Goal: Check status

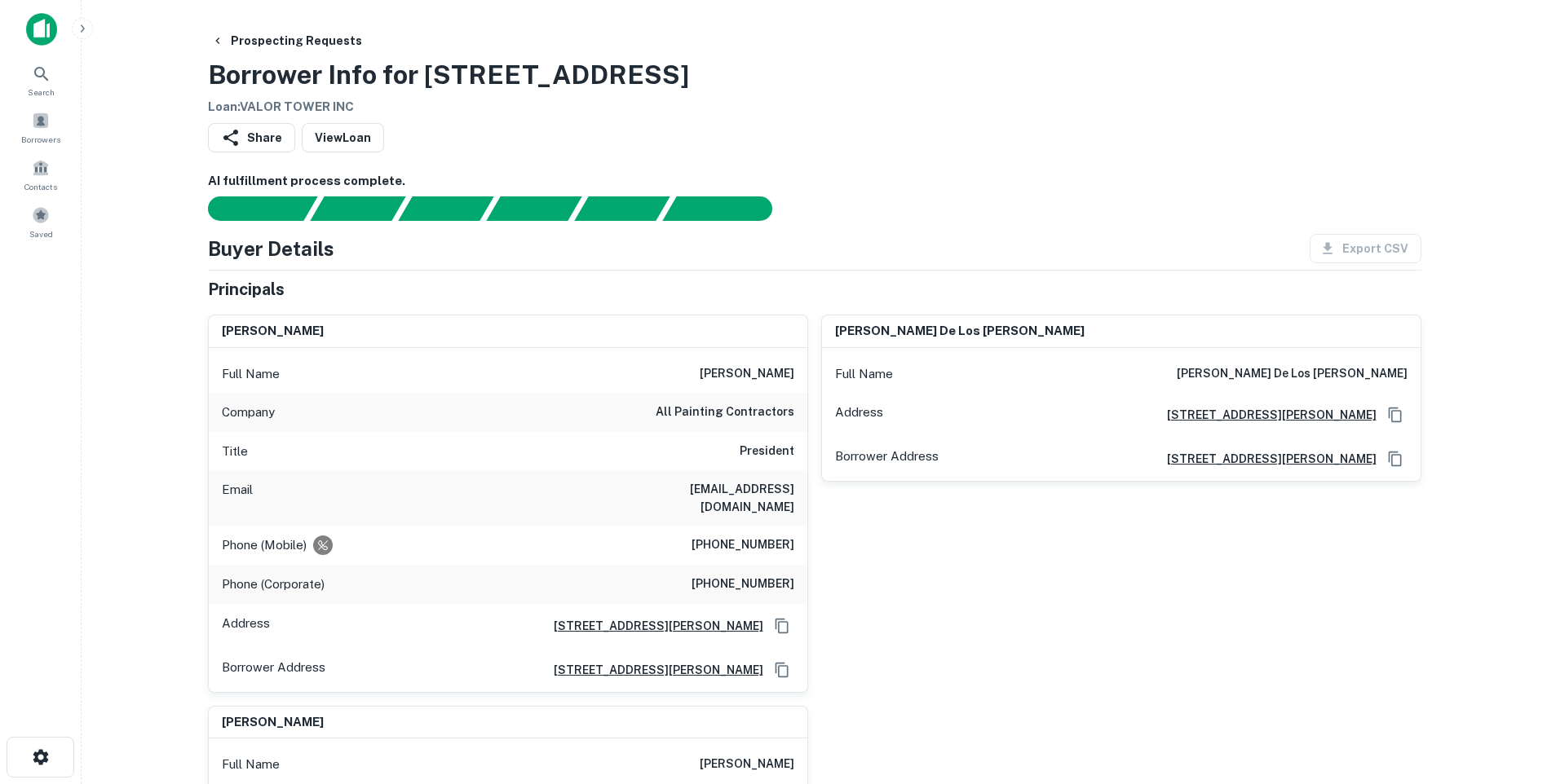
click at [730, 493] on h6 "[EMAIL_ADDRESS][DOMAIN_NAME]" at bounding box center [697, 497] width 196 height 36
click at [730, 492] on h6 "[EMAIL_ADDRESS][DOMAIN_NAME]" at bounding box center [697, 497] width 196 height 36
click at [730, 493] on h6 "[EMAIL_ADDRESS][DOMAIN_NAME]" at bounding box center [697, 497] width 196 height 36
drag, startPoint x: 730, startPoint y: 493, endPoint x: 709, endPoint y: 530, distance: 42.5
click at [711, 532] on div "Phone (Mobile) [PHONE_NUMBER]" at bounding box center [508, 545] width 598 height 39
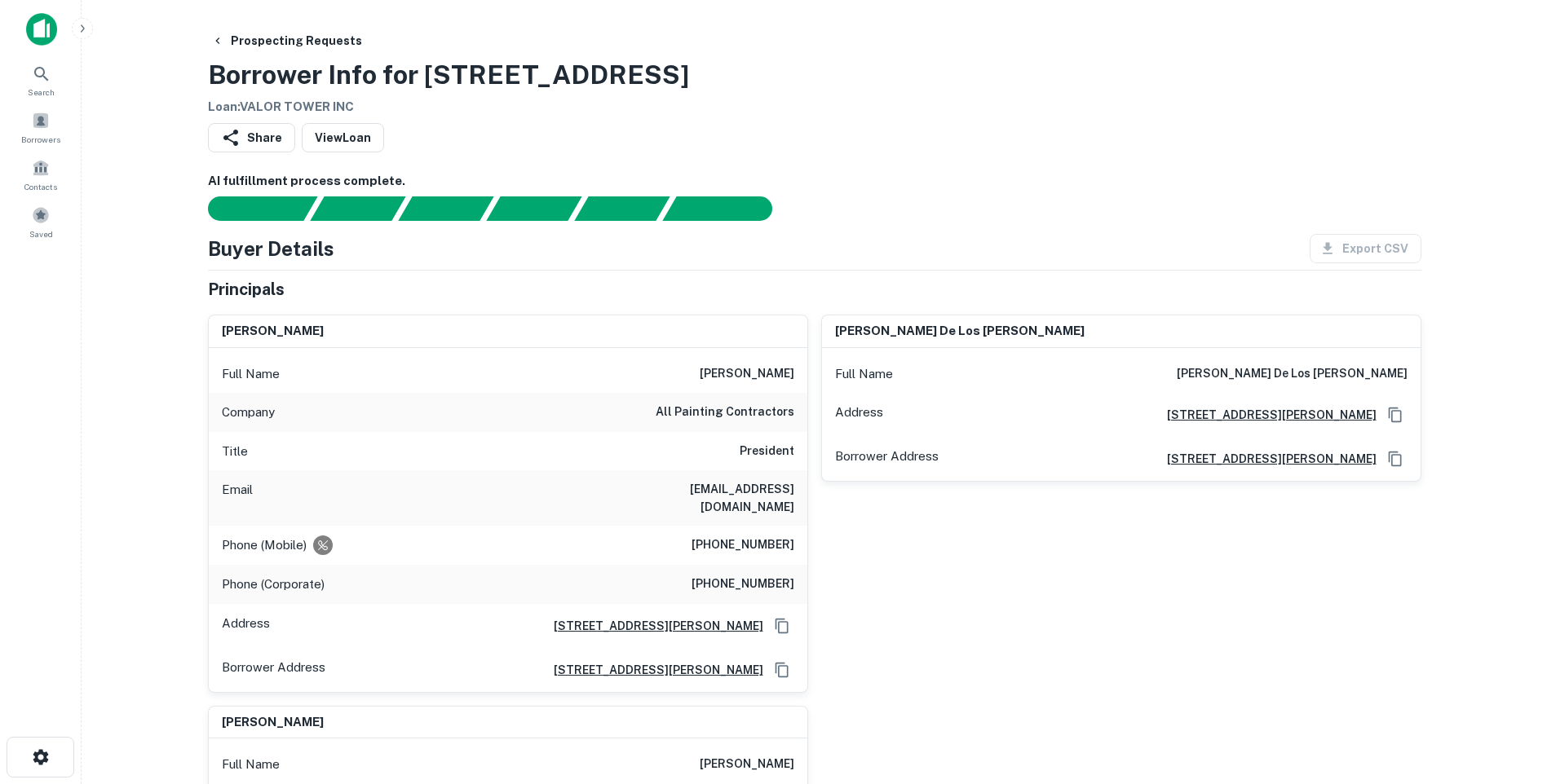
click at [722, 489] on h6 "[EMAIL_ADDRESS][DOMAIN_NAME]" at bounding box center [697, 497] width 196 height 36
click at [722, 487] on h6 "[EMAIL_ADDRESS][DOMAIN_NAME]" at bounding box center [697, 497] width 196 height 36
click at [722, 491] on h6 "[EMAIL_ADDRESS][DOMAIN_NAME]" at bounding box center [697, 497] width 196 height 36
drag, startPoint x: 722, startPoint y: 491, endPoint x: 725, endPoint y: 514, distance: 23.2
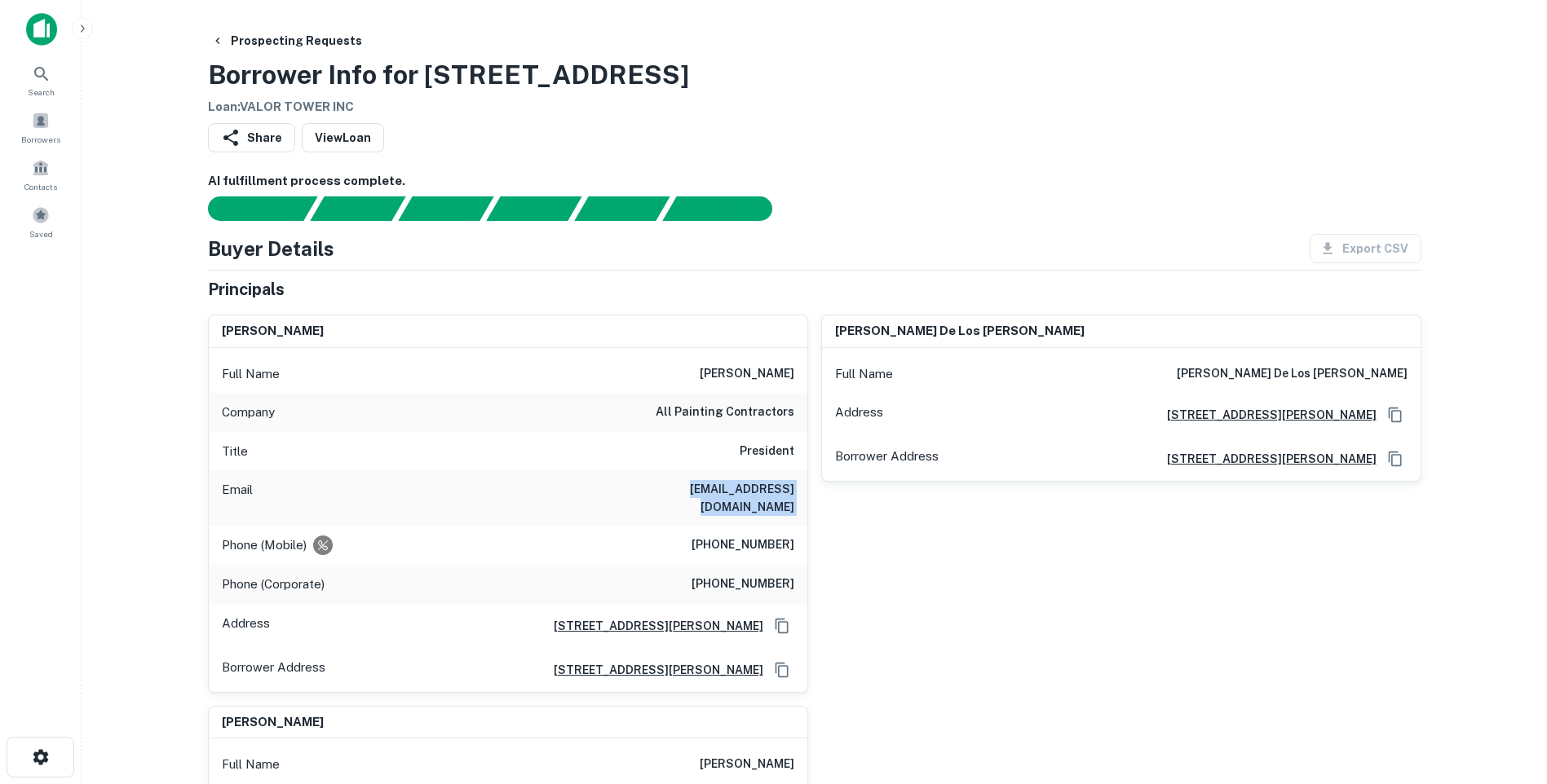
click at [725, 514] on h6 "[EMAIL_ADDRESS][DOMAIN_NAME]" at bounding box center [697, 497] width 196 height 36
click at [727, 497] on h6 "[EMAIL_ADDRESS][DOMAIN_NAME]" at bounding box center [697, 497] width 196 height 36
click at [728, 496] on h6 "[EMAIL_ADDRESS][DOMAIN_NAME]" at bounding box center [697, 497] width 196 height 36
drag, startPoint x: 728, startPoint y: 496, endPoint x: 728, endPoint y: 522, distance: 26.0
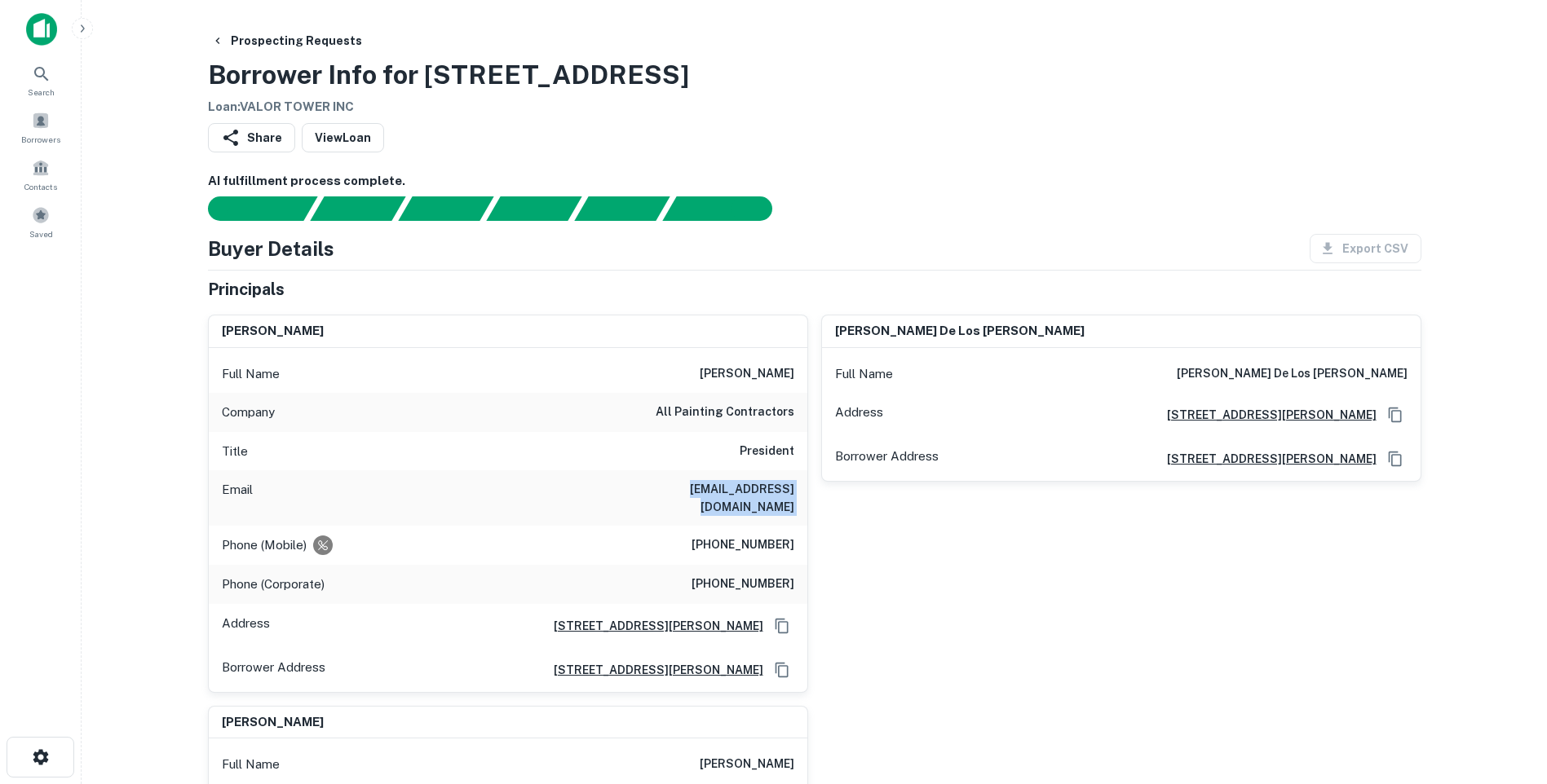
click at [729, 522] on div "Email [EMAIL_ADDRESS][DOMAIN_NAME]" at bounding box center [508, 497] width 598 height 56
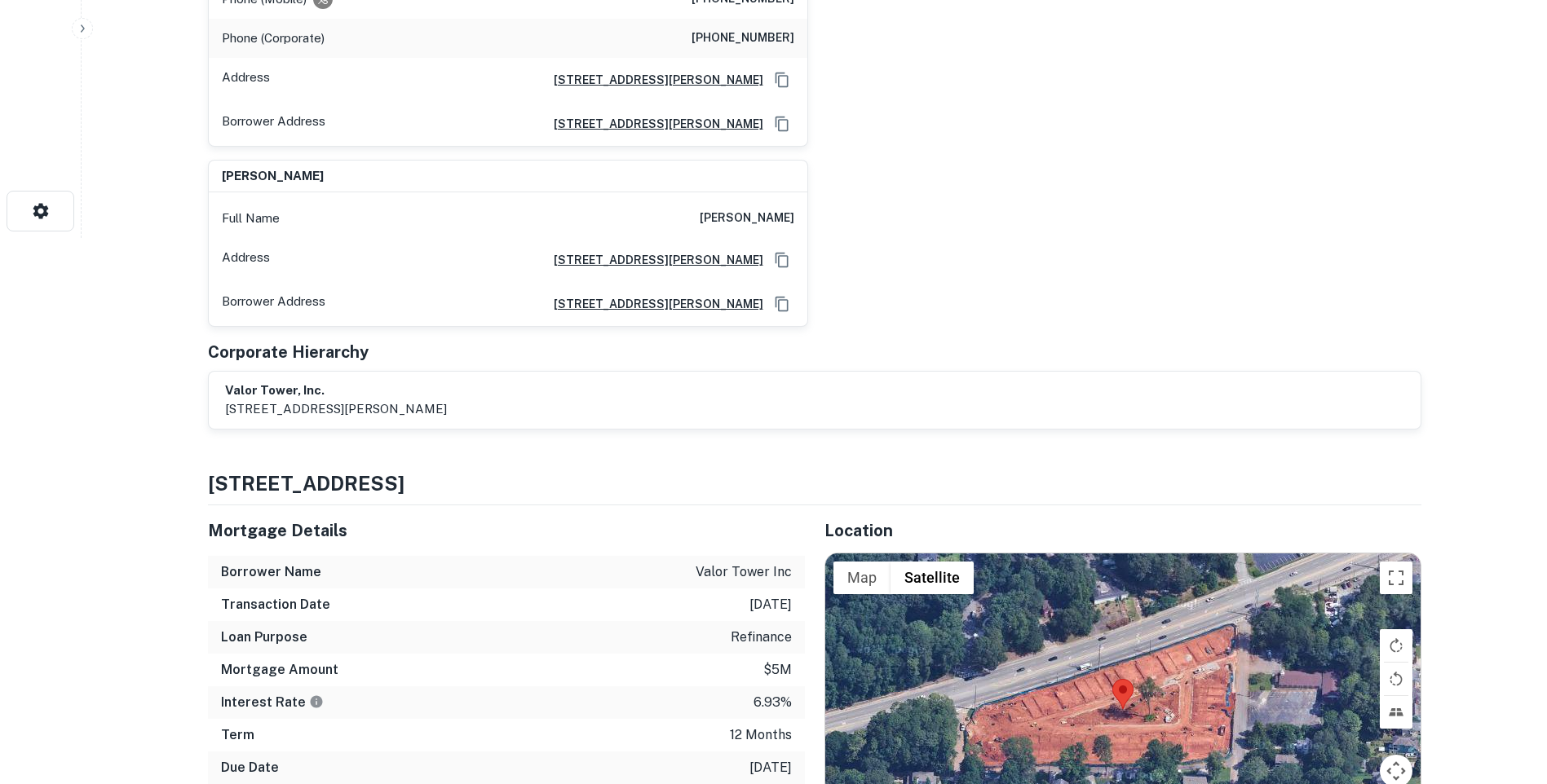
scroll to position [734, 0]
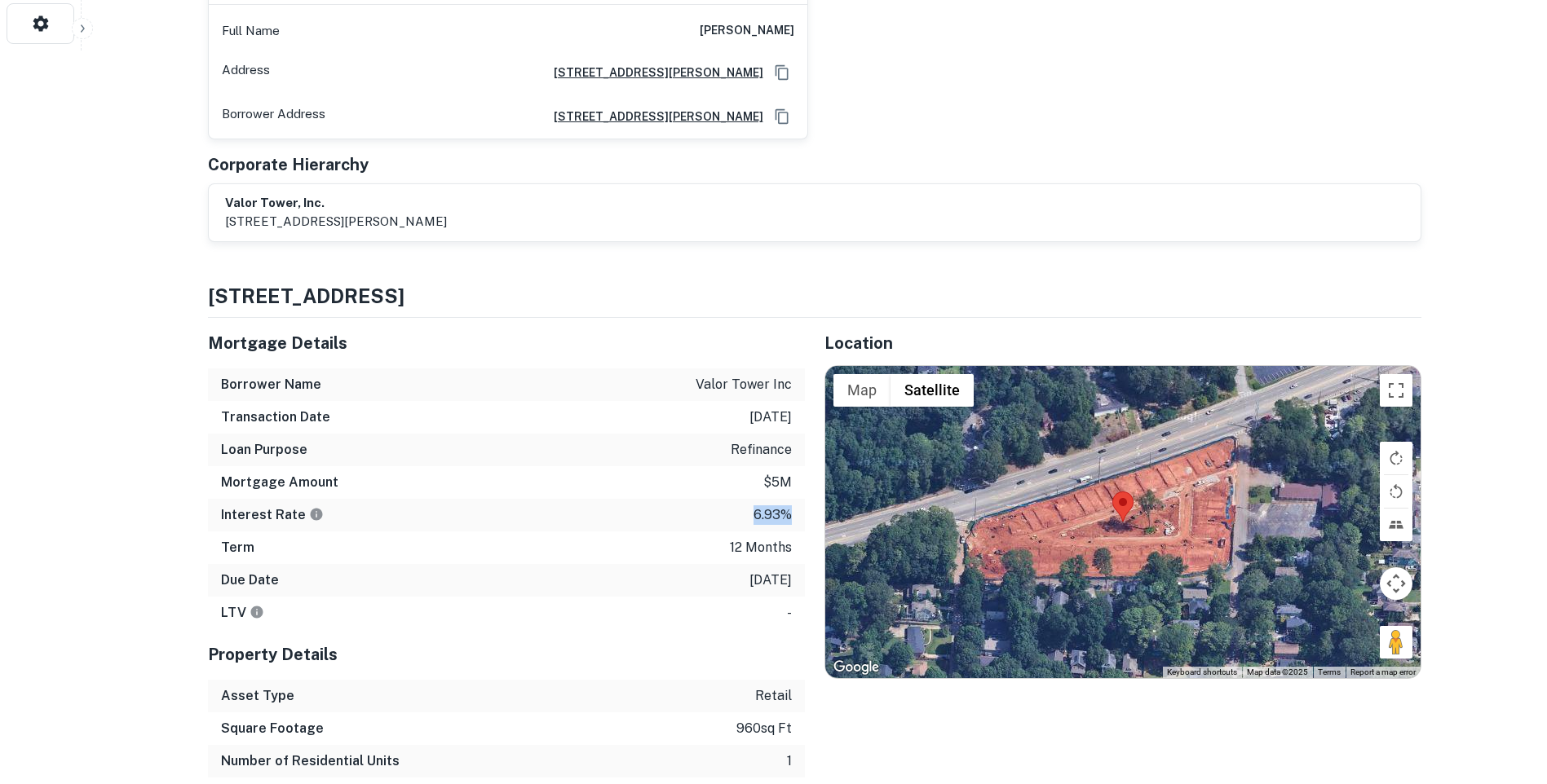
drag, startPoint x: 738, startPoint y: 520, endPoint x: 801, endPoint y: 520, distance: 63.0
click at [801, 520] on div "Interest Rate 6.93%" at bounding box center [506, 516] width 597 height 33
drag, startPoint x: 801, startPoint y: 520, endPoint x: 792, endPoint y: 537, distance: 19.2
click at [792, 537] on div "Term 12 months" at bounding box center [506, 548] width 597 height 33
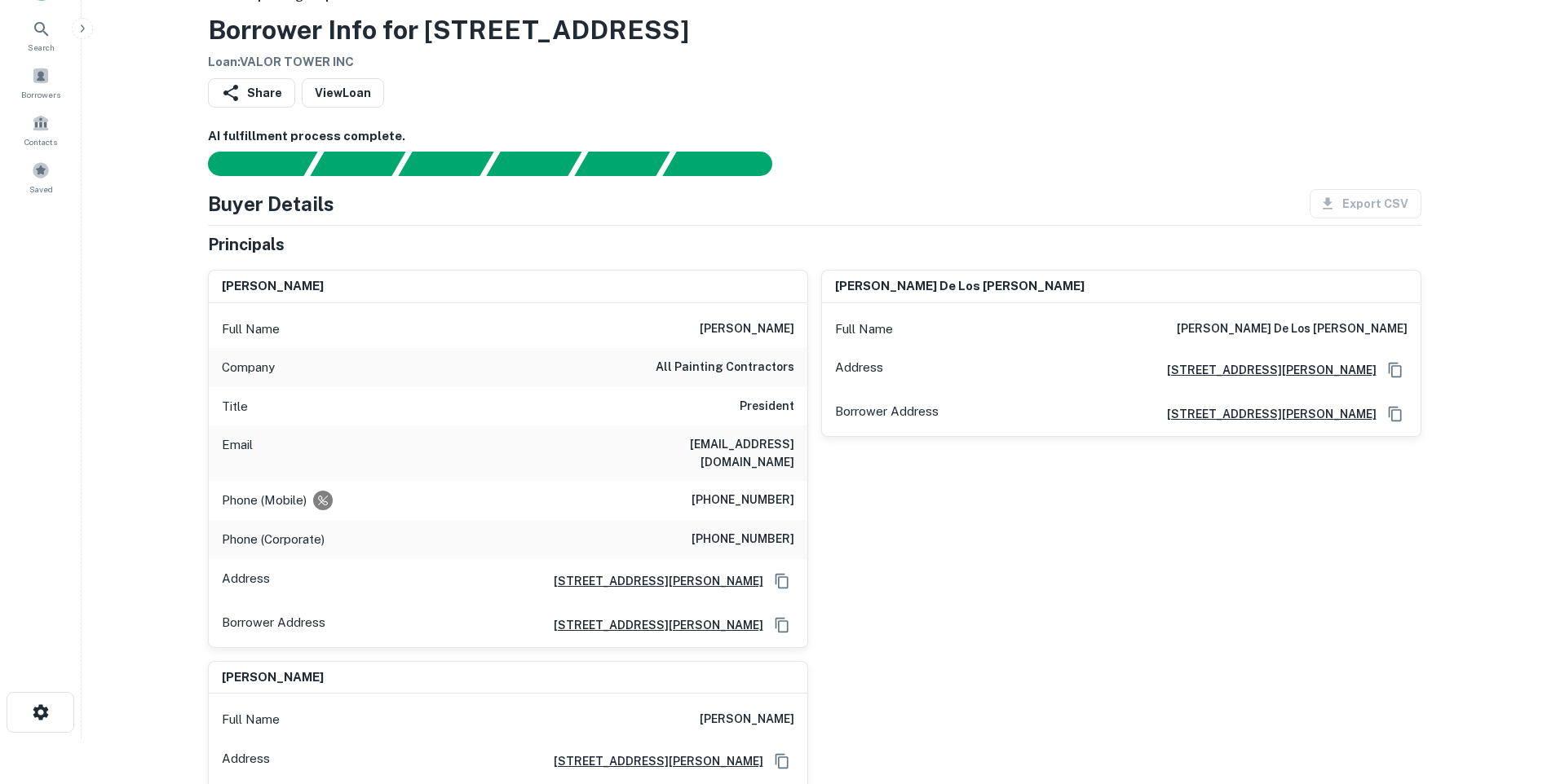
scroll to position [0, 0]
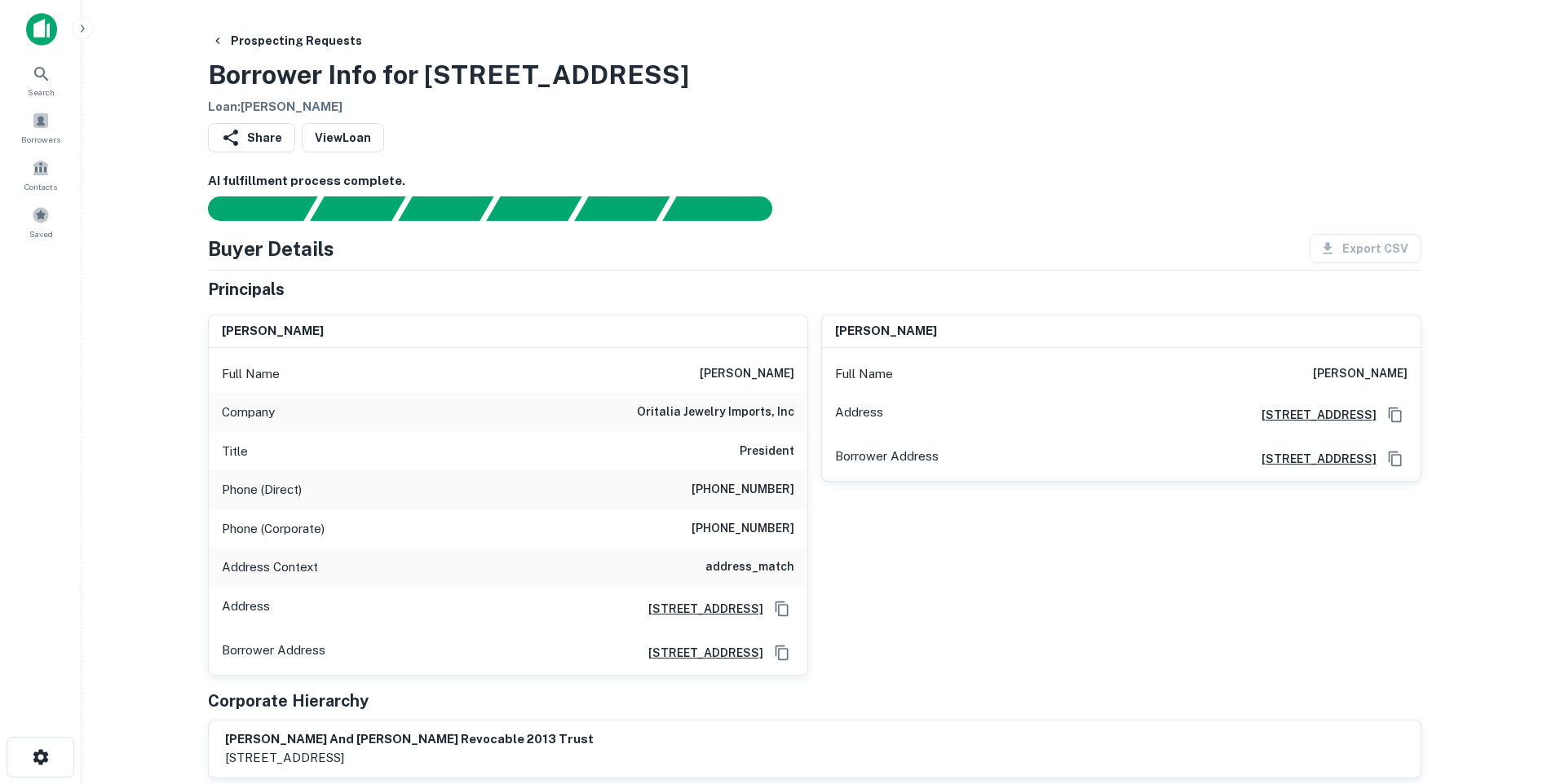
click at [719, 378] on h6 "haroon hanasab" at bounding box center [747, 374] width 94 height 19
click at [718, 377] on h6 "haroon hanasab" at bounding box center [747, 374] width 94 height 19
click at [716, 376] on h6 "haroon hanasab" at bounding box center [747, 374] width 94 height 19
click at [726, 414] on h6 "oritalia jewelry imports, inc" at bounding box center [716, 412] width 158 height 19
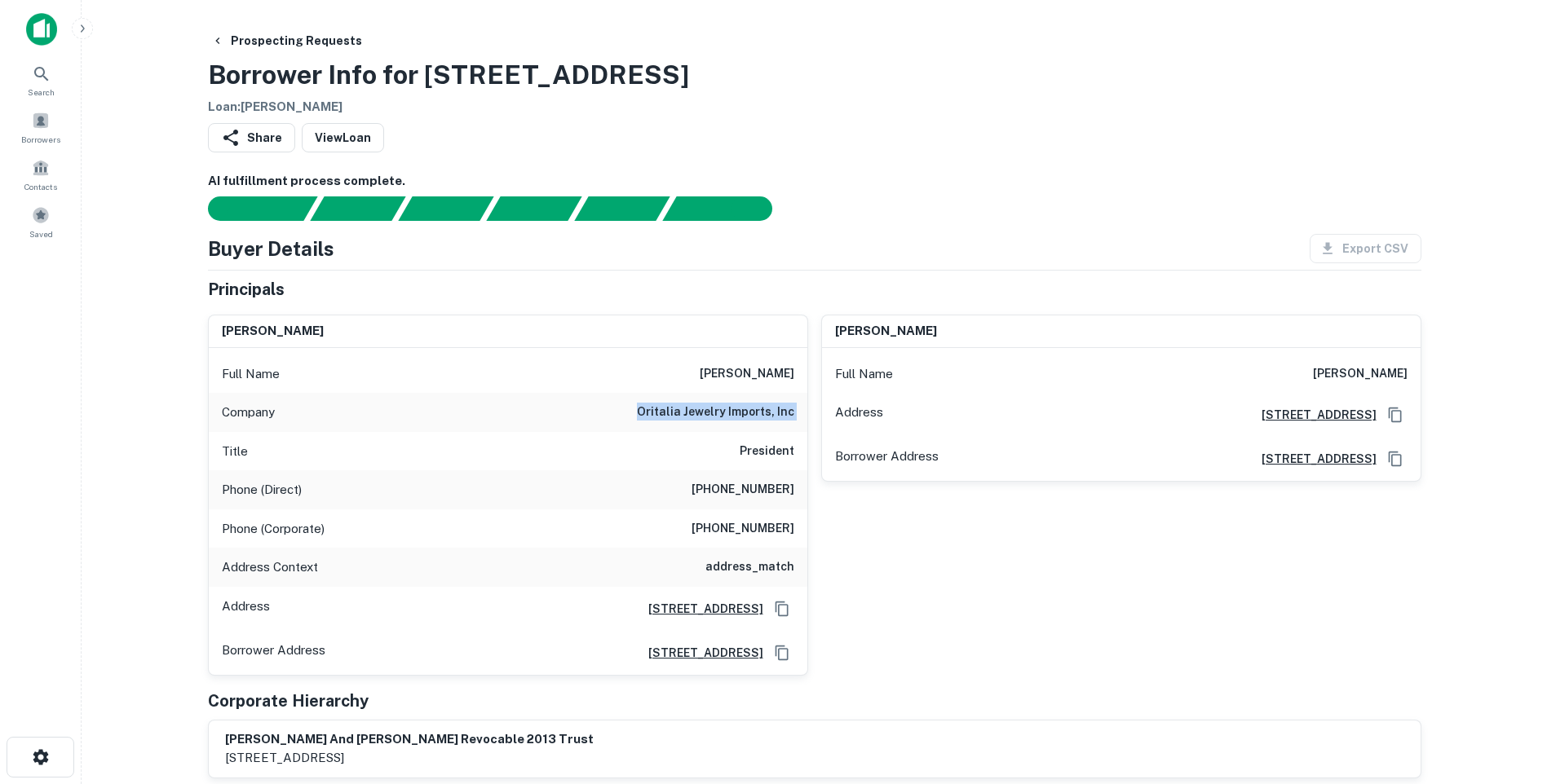
click at [726, 414] on h6 "oritalia jewelry imports, inc" at bounding box center [716, 412] width 158 height 19
drag, startPoint x: 726, startPoint y: 414, endPoint x: 718, endPoint y: 382, distance: 33.0
click at [718, 382] on h6 "haroon hanasab" at bounding box center [747, 374] width 94 height 19
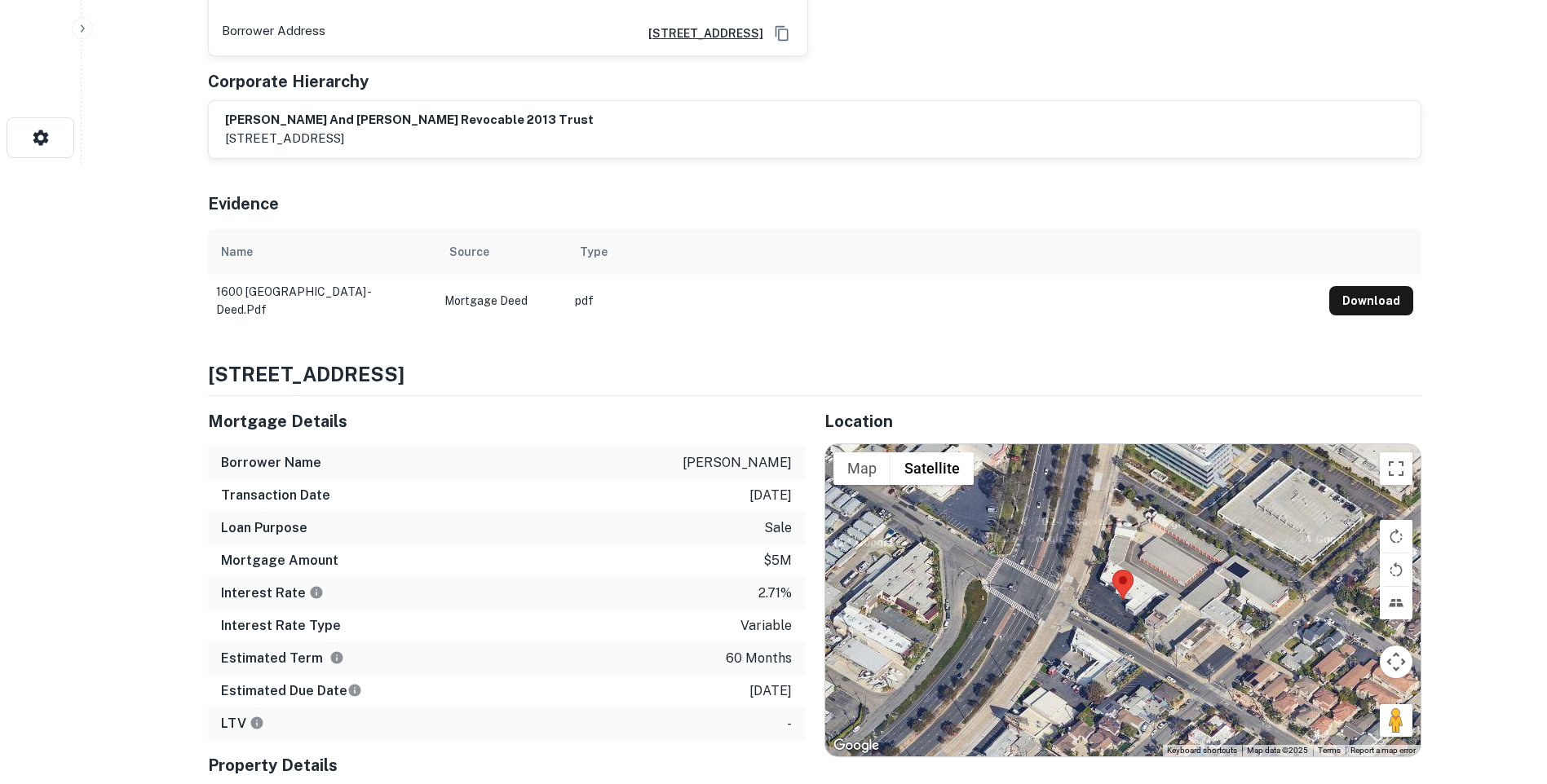
scroll to position [734, 0]
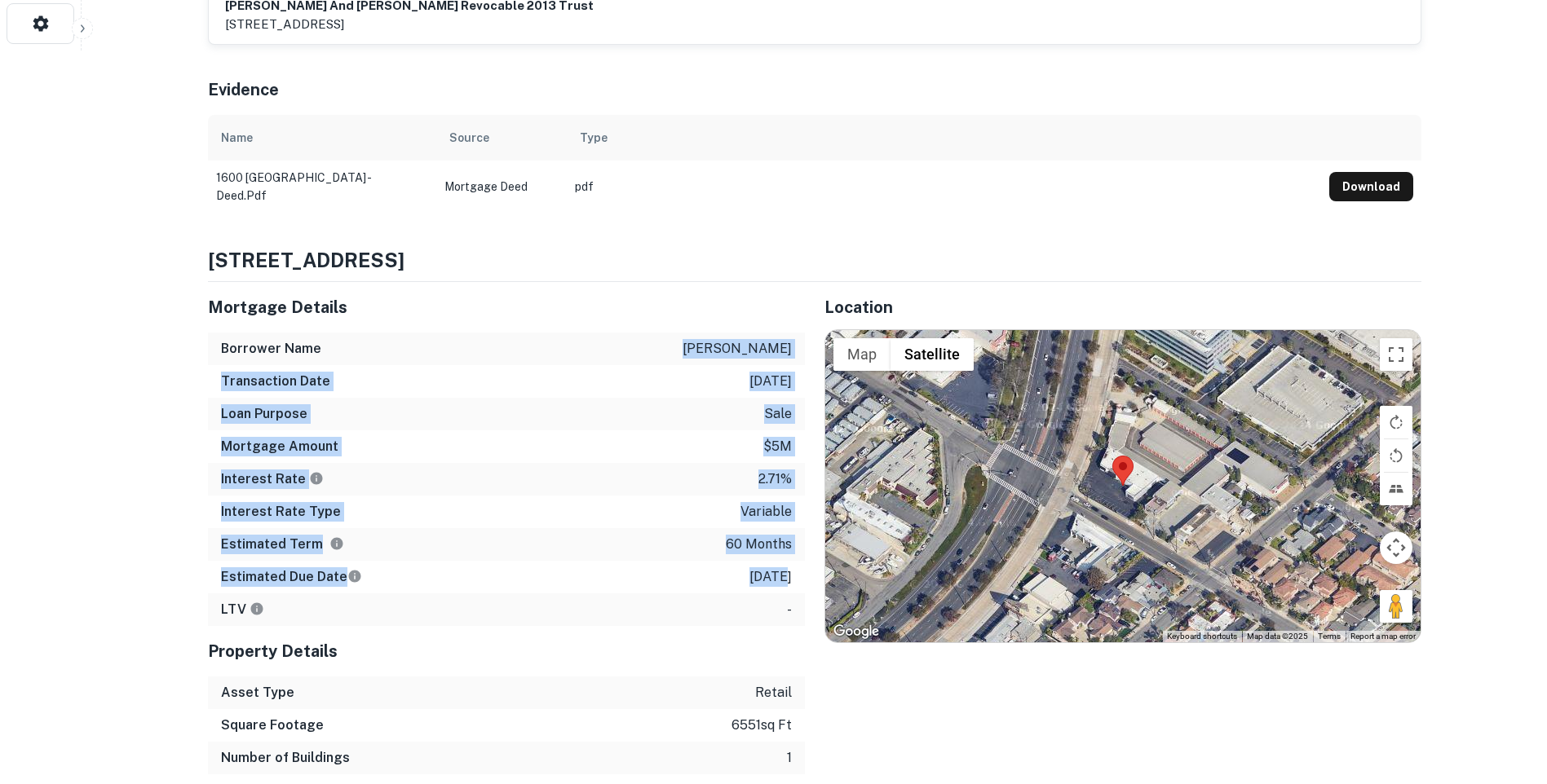
drag, startPoint x: 653, startPoint y: 355, endPoint x: 765, endPoint y: 573, distance: 245.1
click at [765, 573] on div "Mortgage Details Borrower Name hanasab haroon Transaction Date 1/21/2021 Loan P…" at bounding box center [506, 454] width 597 height 344
drag, startPoint x: 765, startPoint y: 573, endPoint x: 744, endPoint y: 577, distance: 21.4
click at [750, 577] on p "1/21/2026" at bounding box center [771, 576] width 42 height 19
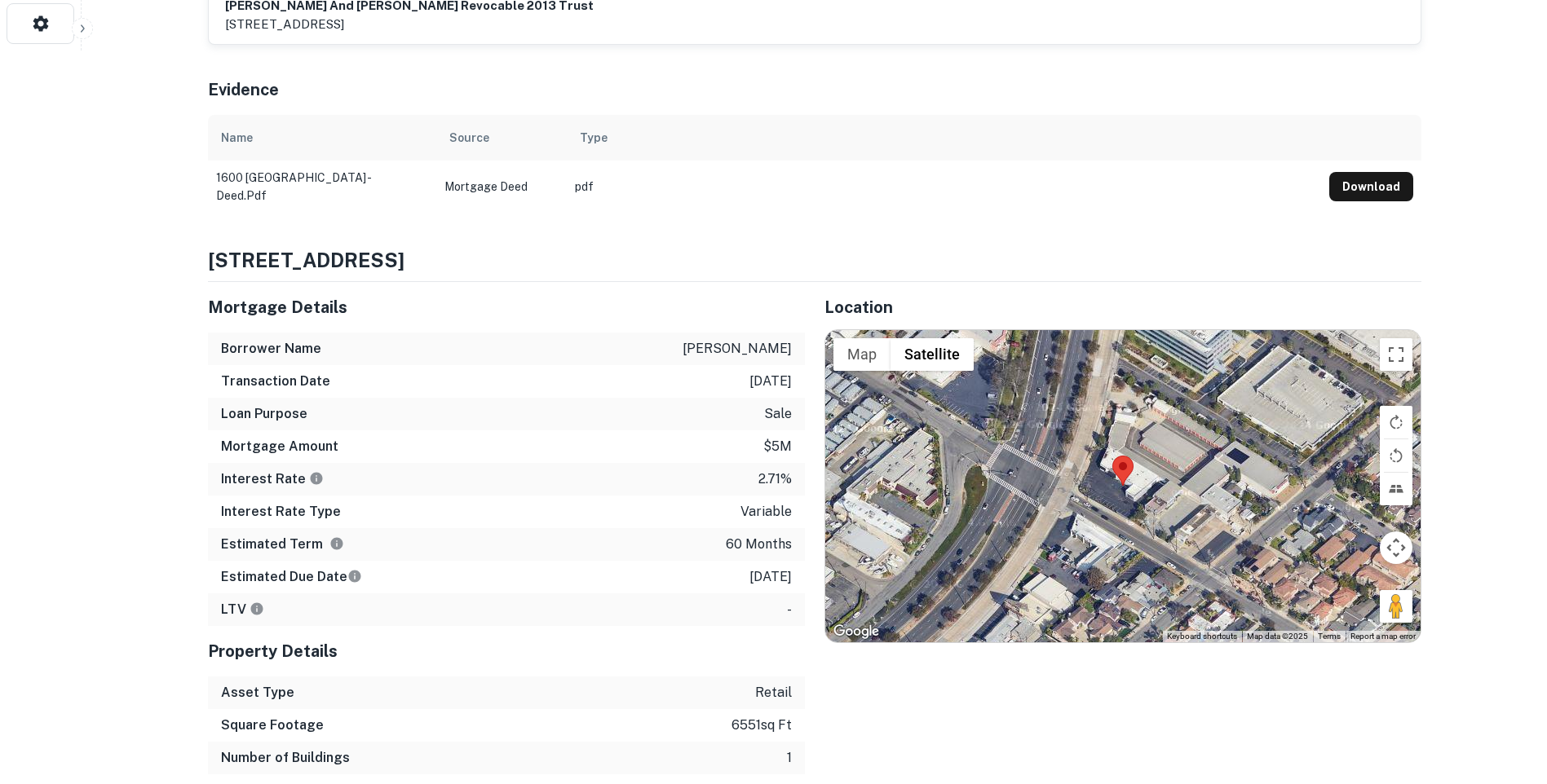
click at [750, 577] on p "1/21/2026" at bounding box center [771, 576] width 42 height 19
drag, startPoint x: 744, startPoint y: 577, endPoint x: 596, endPoint y: 544, distance: 151.6
click at [586, 550] on div "Estimated Term 60 months" at bounding box center [506, 545] width 597 height 33
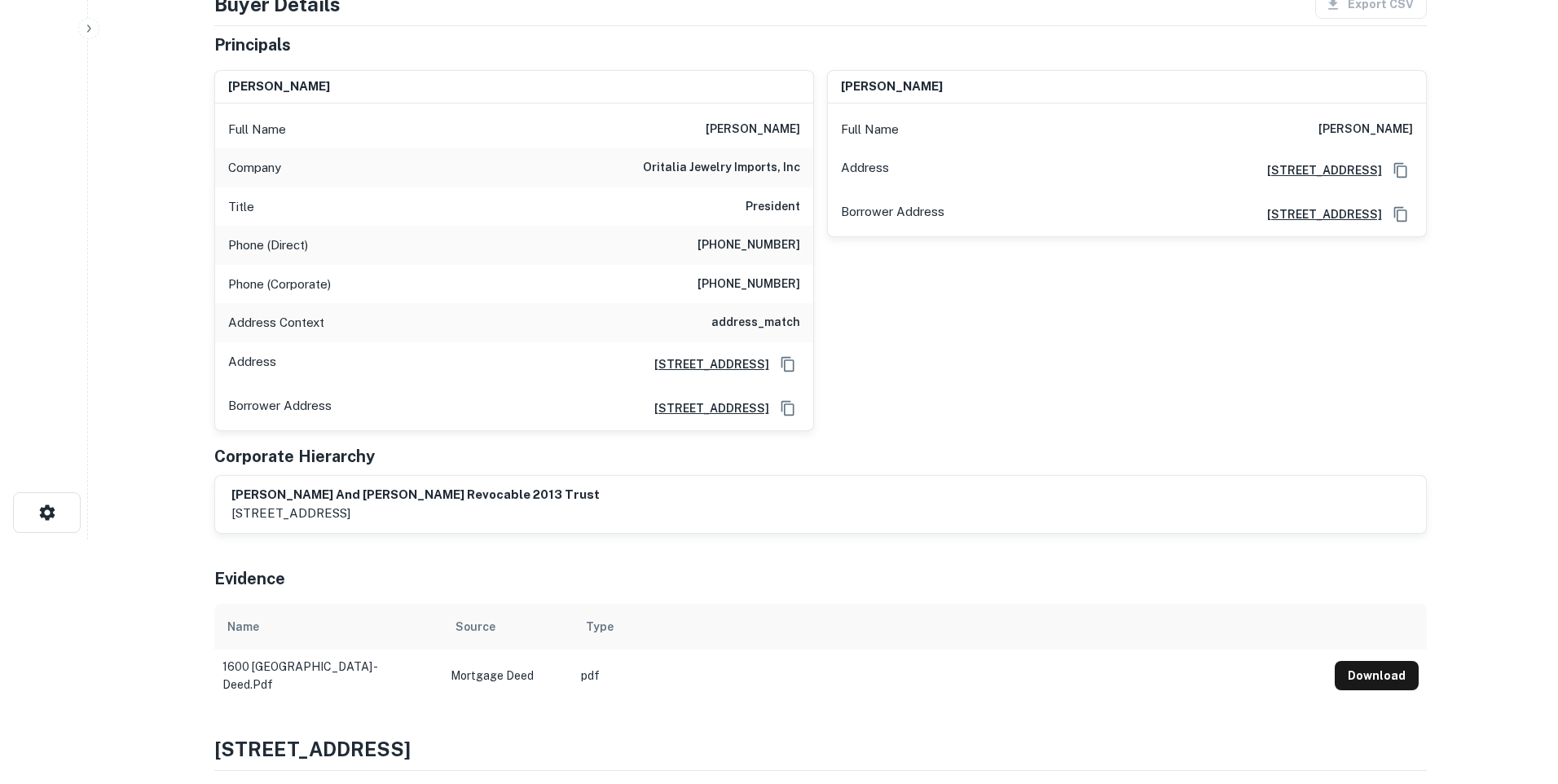
scroll to position [0, 0]
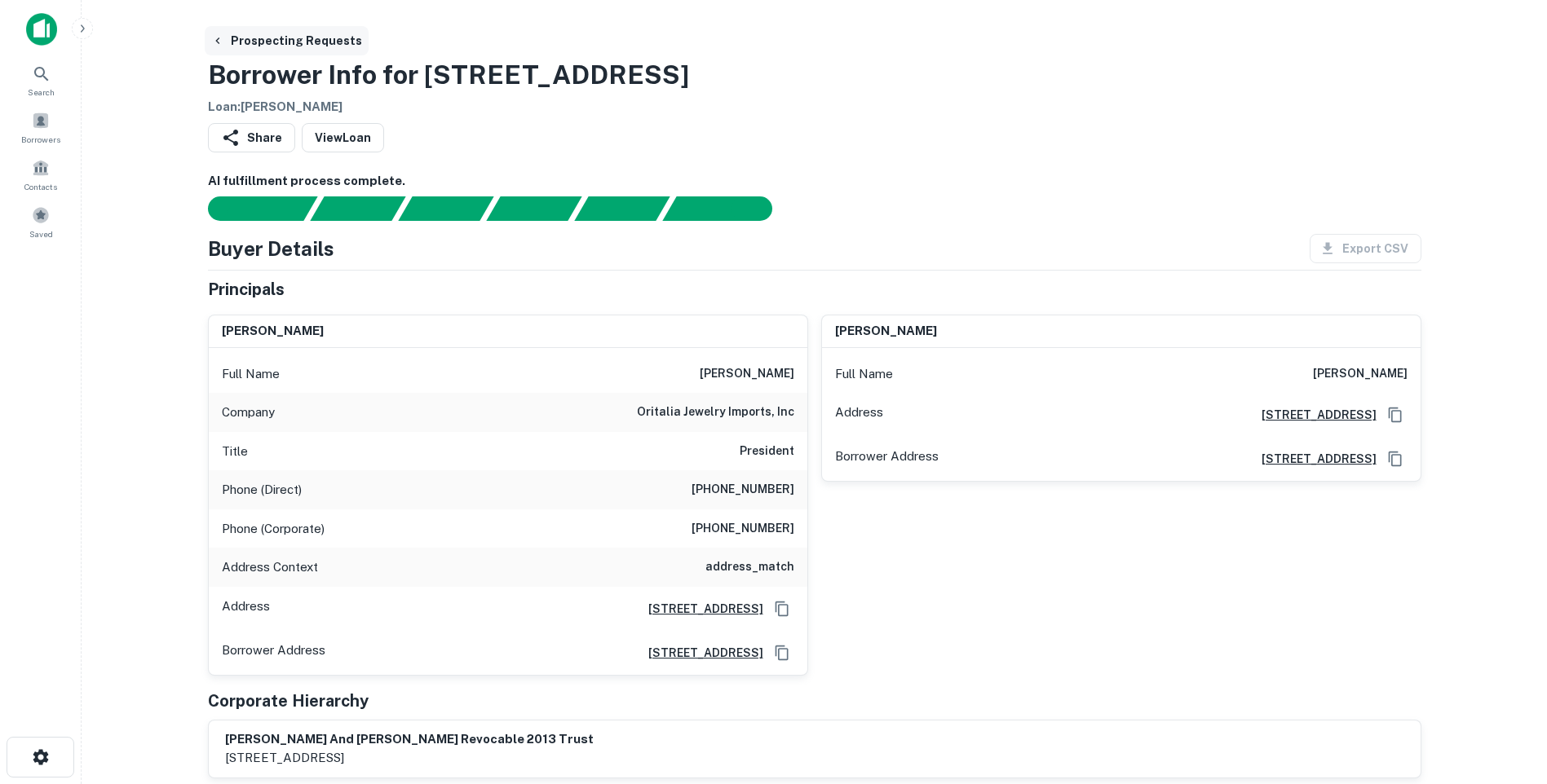
click at [346, 48] on button "Prospecting Requests" at bounding box center [286, 40] width 164 height 29
